Goal: Information Seeking & Learning: Learn about a topic

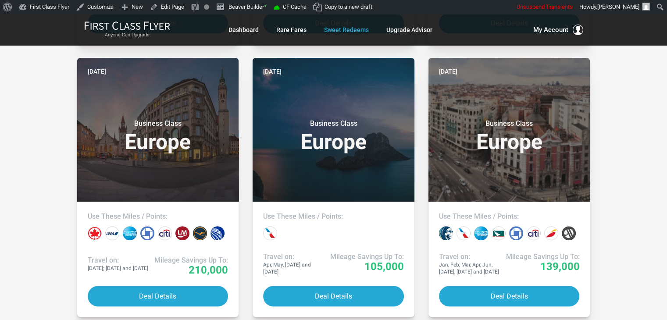
scroll to position [840, 0]
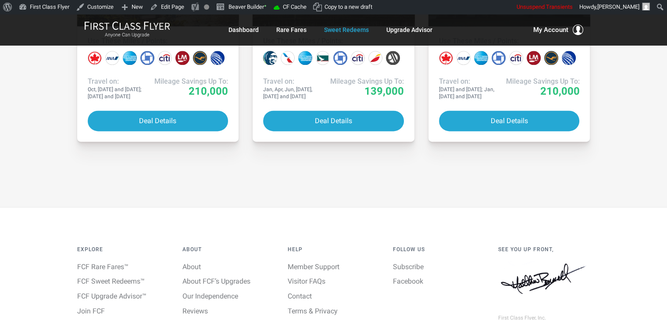
scroll to position [1280, 0]
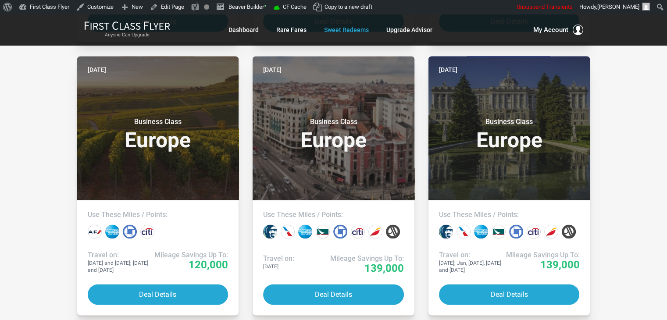
click at [628, 225] on div "All Destinations Uncheck All Africa only [GEOGRAPHIC_DATA] only [GEOGRAPHIC_DAT…" at bounding box center [333, 31] width 667 height 2303
drag, startPoint x: 617, startPoint y: 106, endPoint x: 14, endPoint y: 48, distance: 606.2
click at [14, 48] on div "All Destinations Uncheck All Africa only [GEOGRAPHIC_DATA] only [GEOGRAPHIC_DAT…" at bounding box center [333, 31] width 667 height 2303
click at [27, 95] on div "All Destinations Uncheck All Africa only [GEOGRAPHIC_DATA] only [GEOGRAPHIC_DAT…" at bounding box center [333, 31] width 667 height 2303
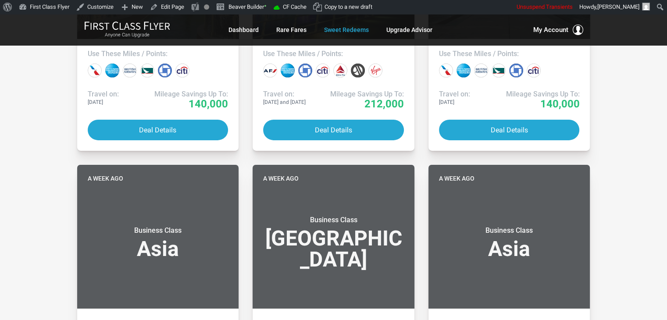
scroll to position [2959, 0]
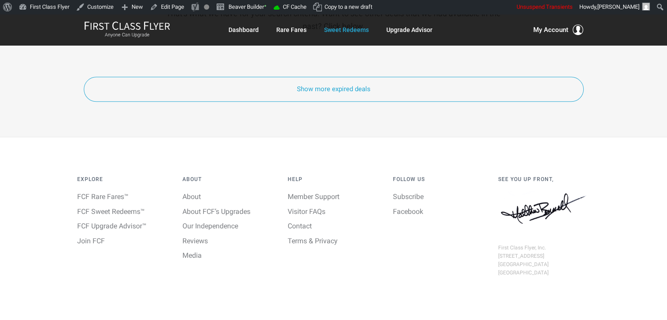
scroll to position [4217, 0]
